Goal: Register for event/course

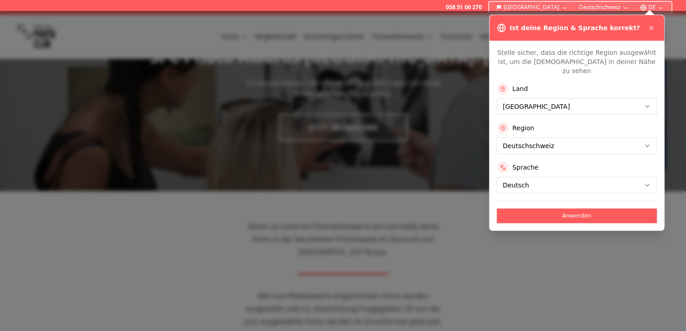
click at [649, 28] on icon at bounding box center [651, 27] width 7 height 7
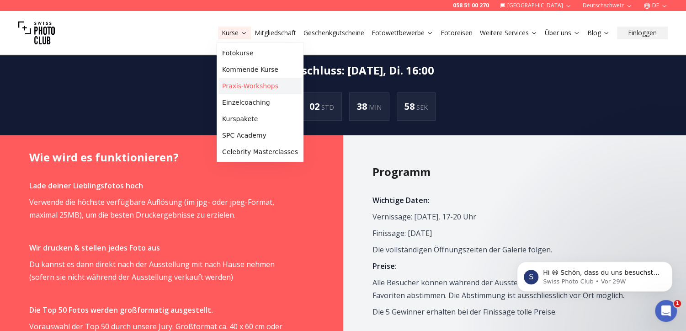
click at [239, 83] on link "Praxis-Workshops" at bounding box center [259, 86] width 83 height 16
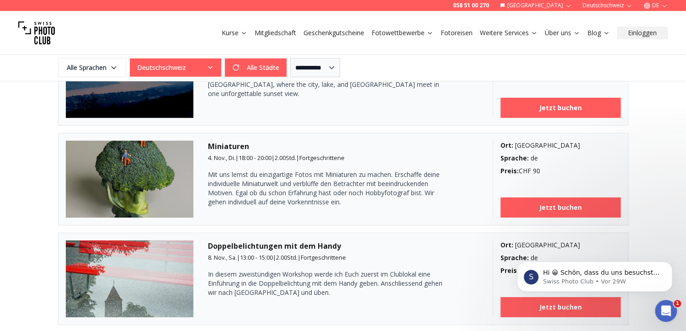
scroll to position [1502, 0]
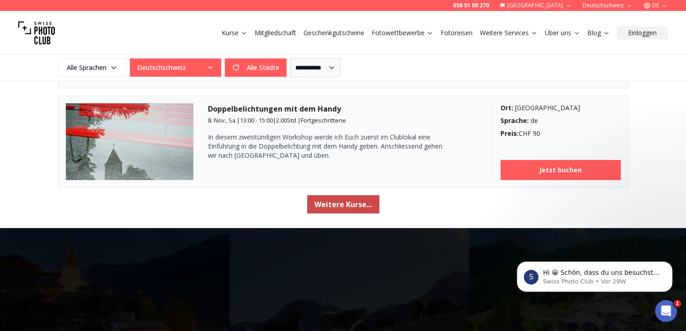
click at [345, 197] on button "Weitere Kurse..." at bounding box center [343, 204] width 72 height 18
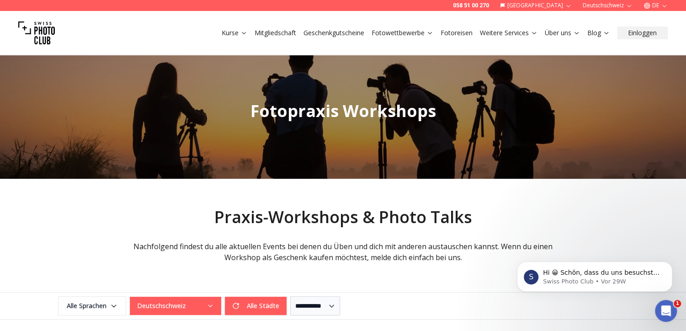
scroll to position [0, 0]
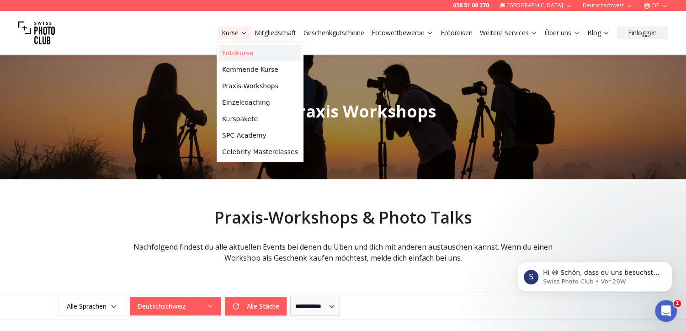
click at [238, 55] on link "Fotokurse" at bounding box center [259, 53] width 83 height 16
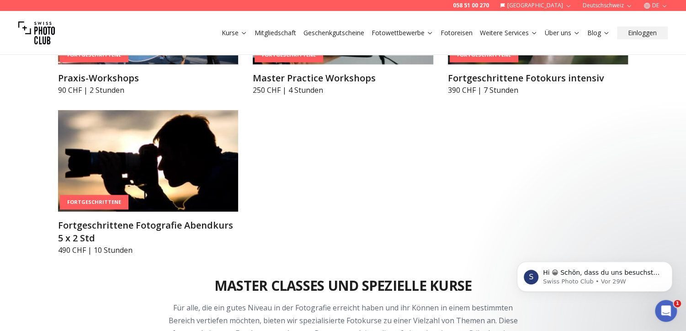
scroll to position [1643, 0]
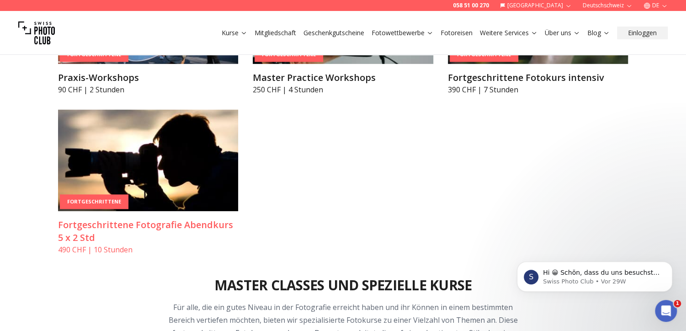
click at [144, 221] on h3 "Fortgeschrittene Fotografie Abendkurs 5 x 2 Std" at bounding box center [148, 231] width 180 height 26
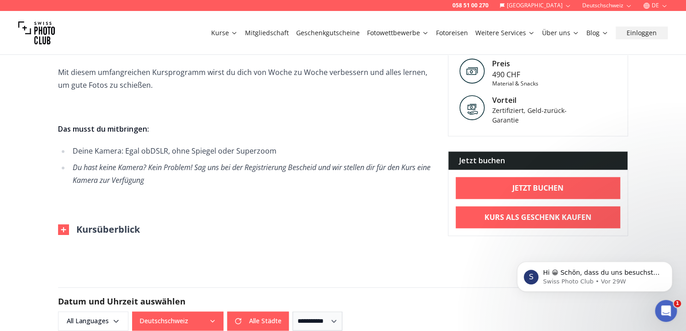
scroll to position [638, 0]
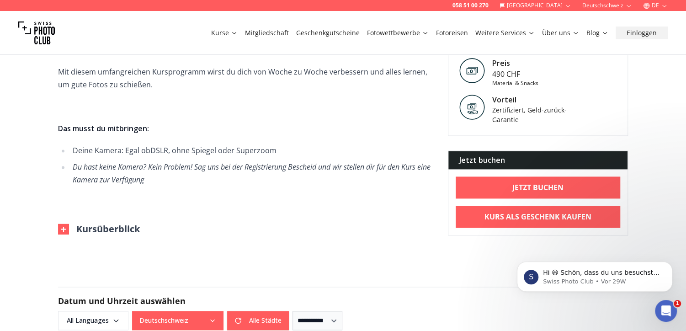
click at [94, 228] on button "Kursüberblick" at bounding box center [99, 229] width 82 height 13
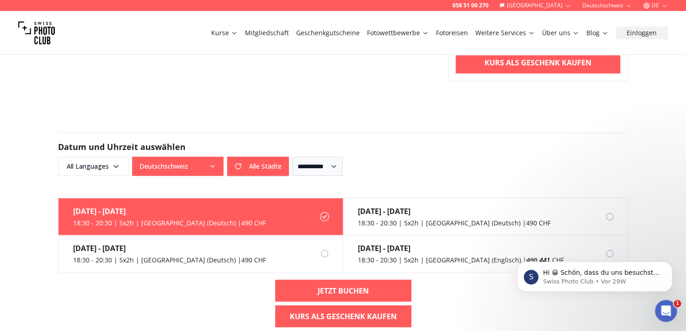
scroll to position [1408, 0]
click at [311, 255] on label "[DATE] - [DATE] 18:30 - 20:30 | 5x2h | [GEOGRAPHIC_DATA] (Deutsch) | 490 CHF" at bounding box center [200, 253] width 285 height 37
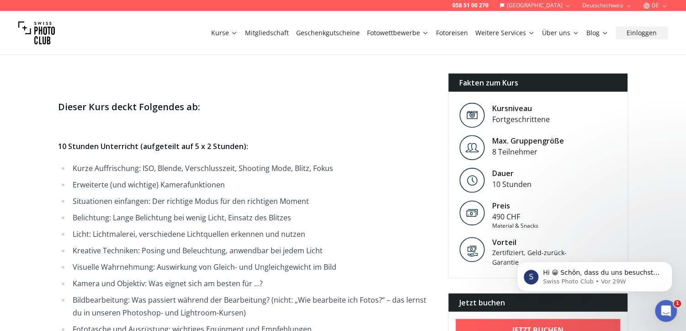
scroll to position [1045, 0]
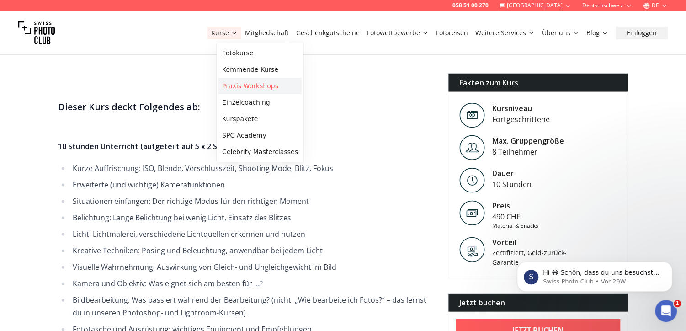
click at [235, 85] on link "Praxis-Workshops" at bounding box center [259, 86] width 83 height 16
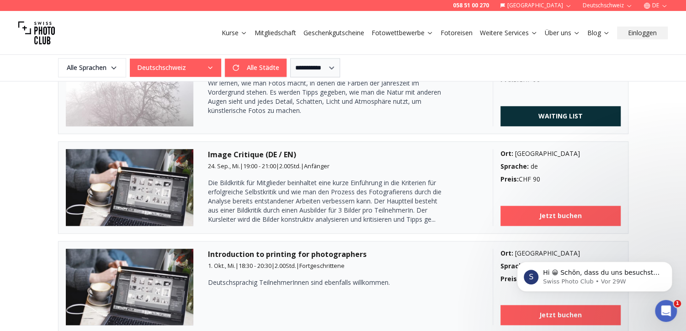
scroll to position [486, 0]
